Goal: Information Seeking & Learning: Find specific fact

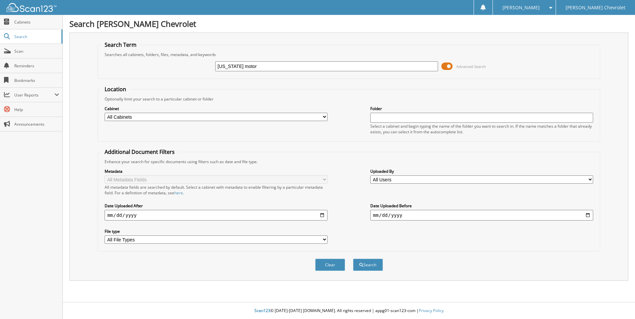
type input "[US_STATE] MOTOR VEHICLE"
click at [321, 118] on select "All Cabinets ACCOUNTS PAYABLE ACCOUNTS RECEIVABLE APPRAISALS BANKS RECS CAR DEA…" at bounding box center [216, 117] width 223 height 8
select select "5974"
click at [105, 113] on select "All Cabinets ACCOUNTS PAYABLE ACCOUNTS RECEIVABLE APPRAISALS BANKS RECS CAR DEA…" at bounding box center [216, 117] width 223 height 8
click at [362, 263] on button "Search" at bounding box center [368, 265] width 30 height 12
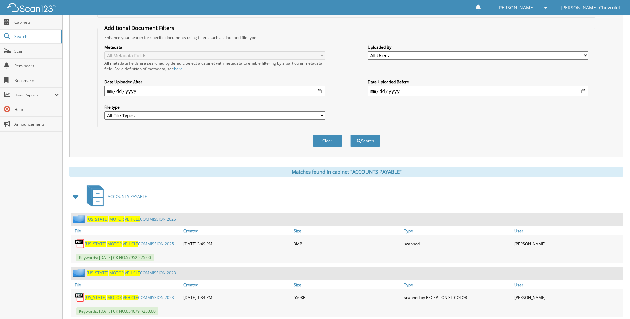
scroll to position [196, 0]
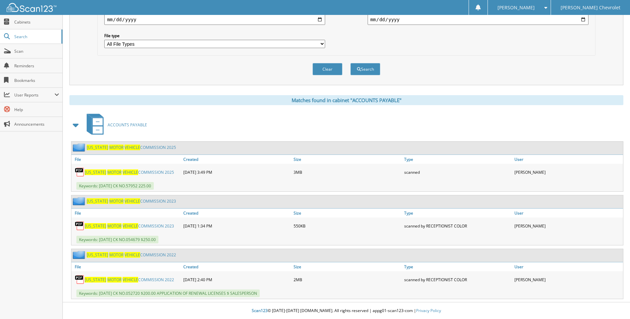
click at [148, 171] on link "[US_STATE] MOTOR VEHICLE COMMISSION 2025" at bounding box center [129, 173] width 89 height 6
drag, startPoint x: 208, startPoint y: 289, endPoint x: 214, endPoint y: 257, distance: 33.0
click at [210, 271] on div "File Created Size Type User [US_STATE] MOTOR VEHICLE 2MB" at bounding box center [346, 280] width 551 height 37
